Goal: Navigation & Orientation: Find specific page/section

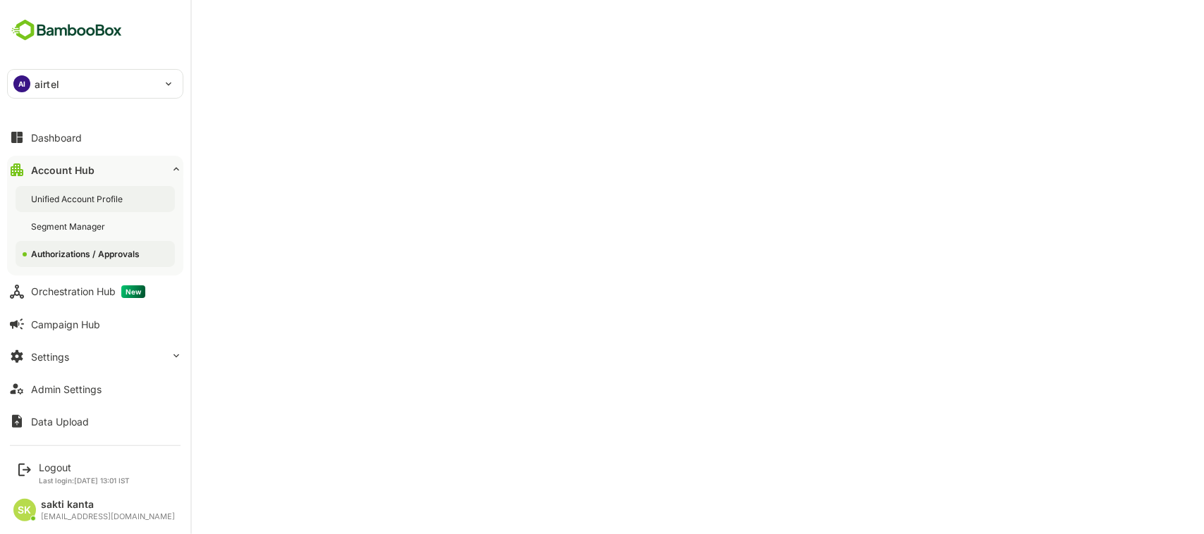
click at [61, 190] on div "Unified Account Profile" at bounding box center [95, 199] width 159 height 26
click at [85, 171] on div "Account Hub" at bounding box center [62, 170] width 63 height 12
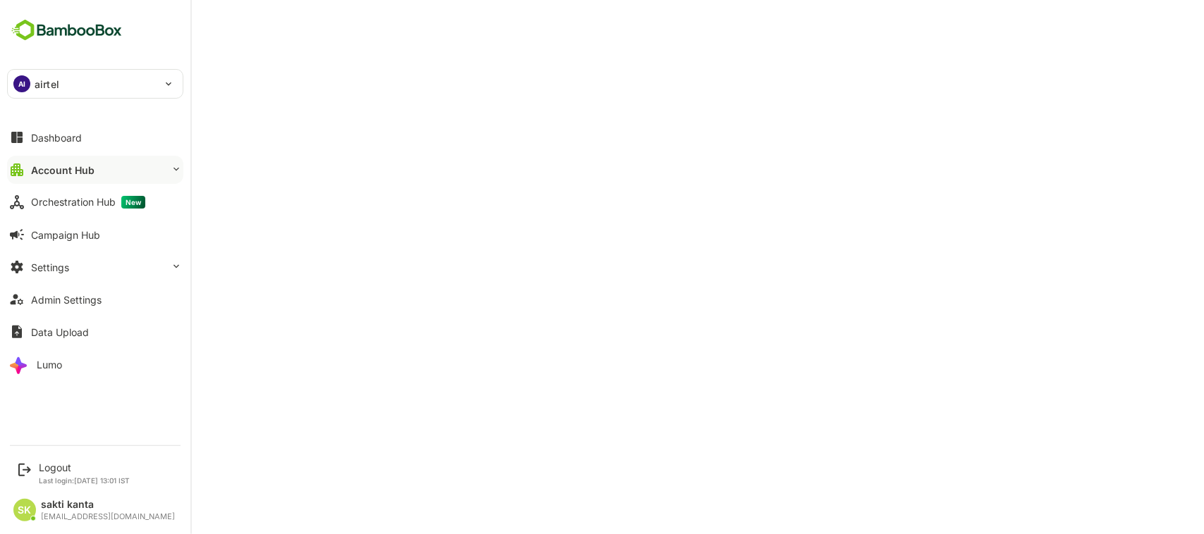
click at [85, 171] on div "Account Hub" at bounding box center [62, 170] width 63 height 12
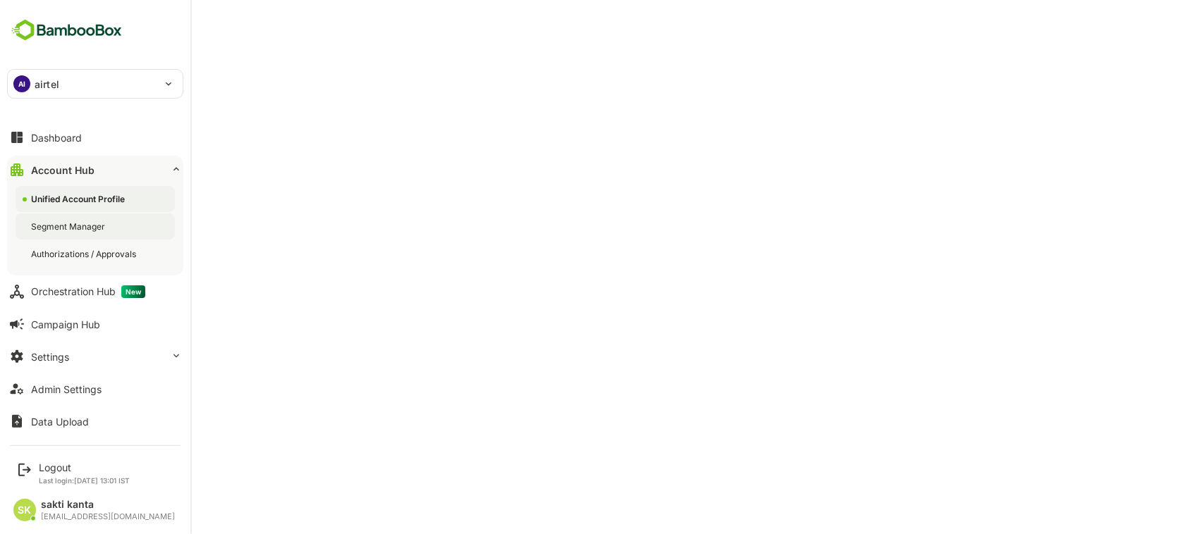
click at [83, 223] on div "Segment Manager" at bounding box center [69, 227] width 77 height 12
click at [78, 170] on div "Account Hub" at bounding box center [62, 170] width 63 height 12
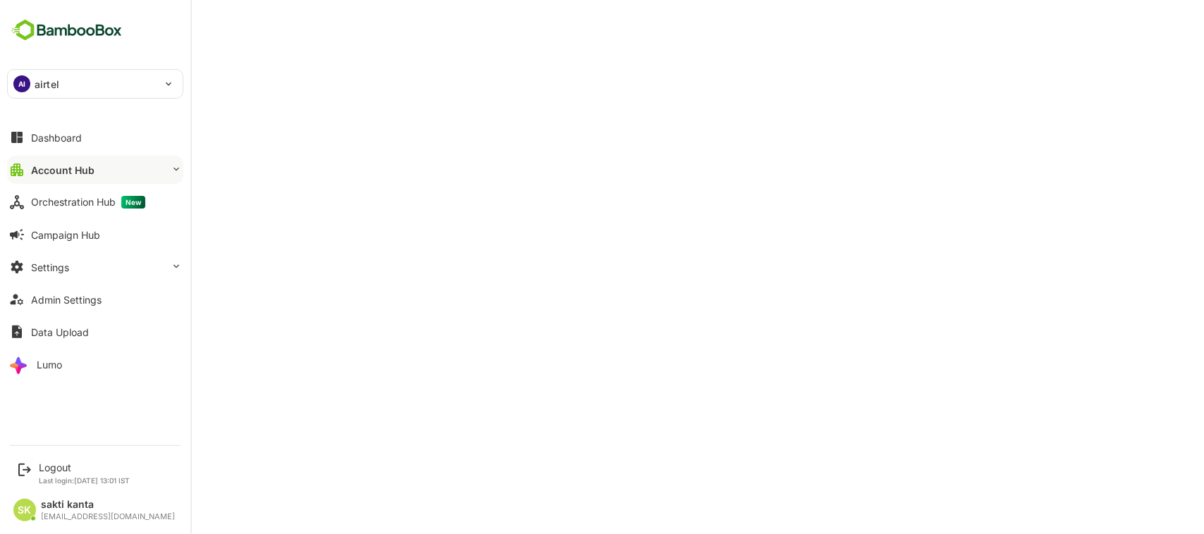
click at [78, 170] on div "Account Hub" at bounding box center [62, 170] width 63 height 12
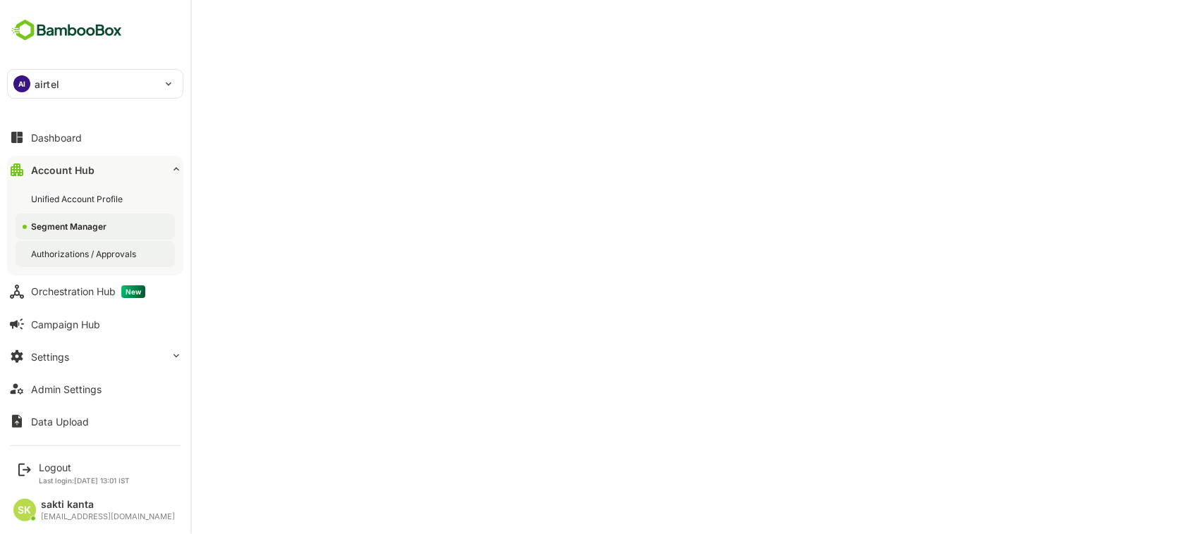
click at [90, 255] on div "Authorizations / Approvals" at bounding box center [85, 254] width 108 height 12
click at [87, 163] on button "Account Hub" at bounding box center [95, 170] width 176 height 28
click at [83, 163] on button "Account Hub" at bounding box center [95, 170] width 176 height 28
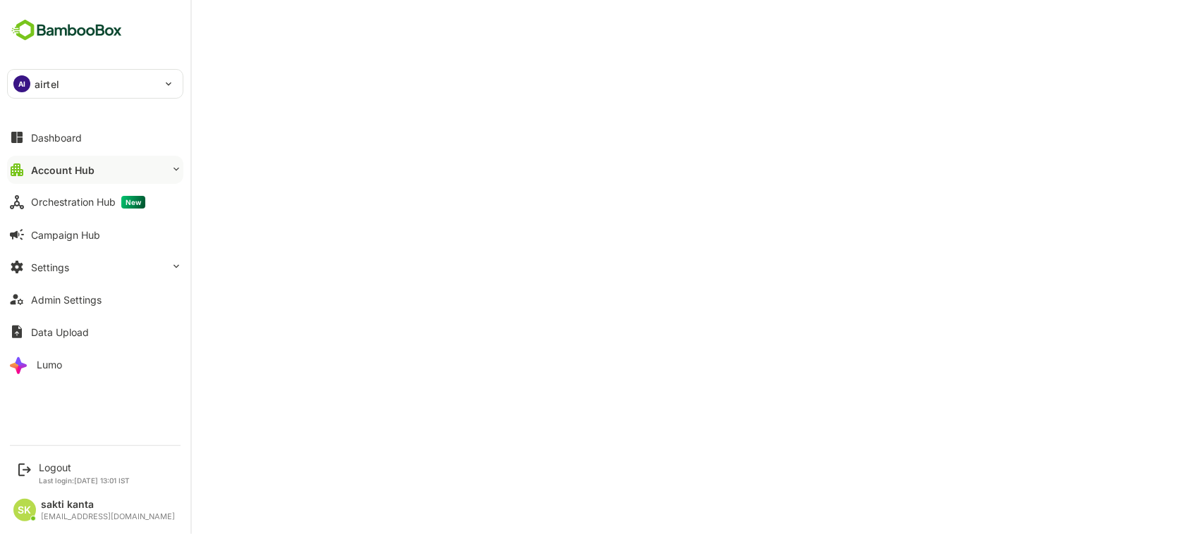
click at [83, 163] on button "Account Hub" at bounding box center [95, 170] width 176 height 28
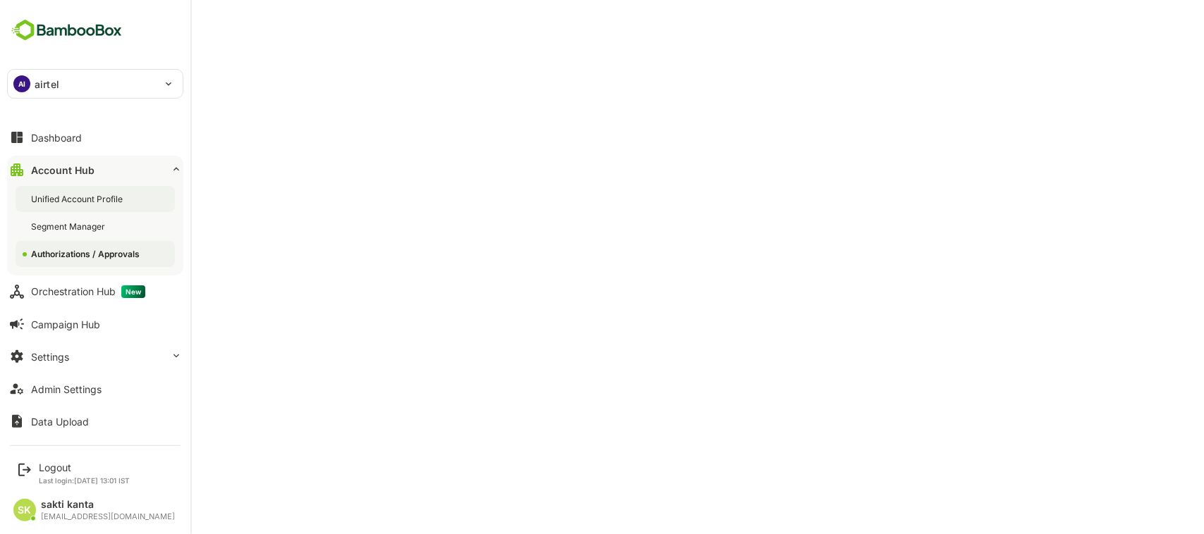
click at [83, 191] on div "Unified Account Profile" at bounding box center [95, 199] width 159 height 26
click at [81, 176] on div "Account Hub" at bounding box center [62, 170] width 63 height 12
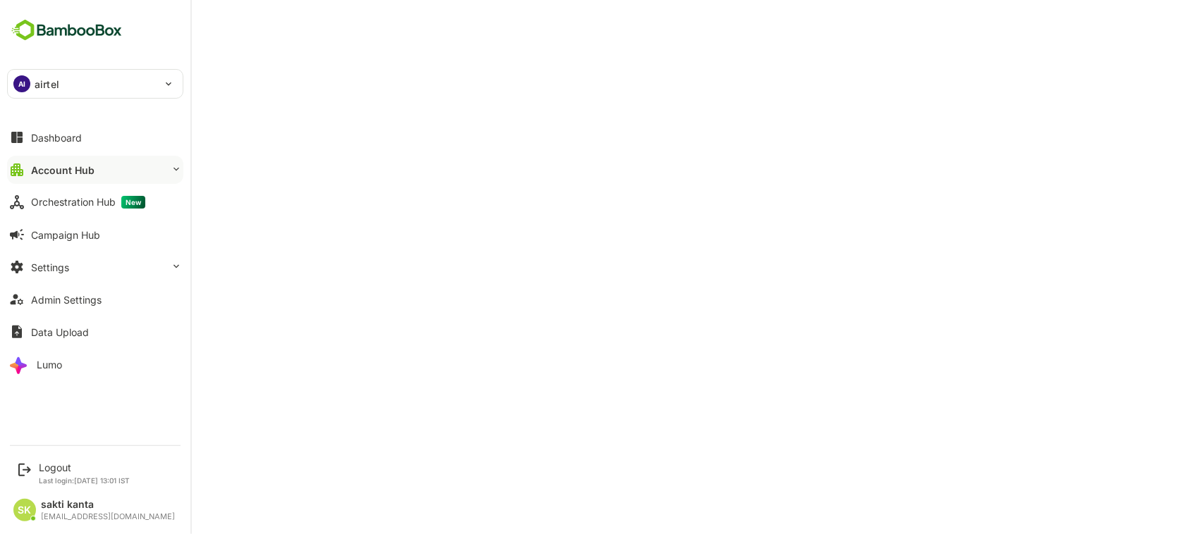
click at [81, 176] on div "Account Hub" at bounding box center [62, 170] width 63 height 12
